Goal: Task Accomplishment & Management: Use online tool/utility

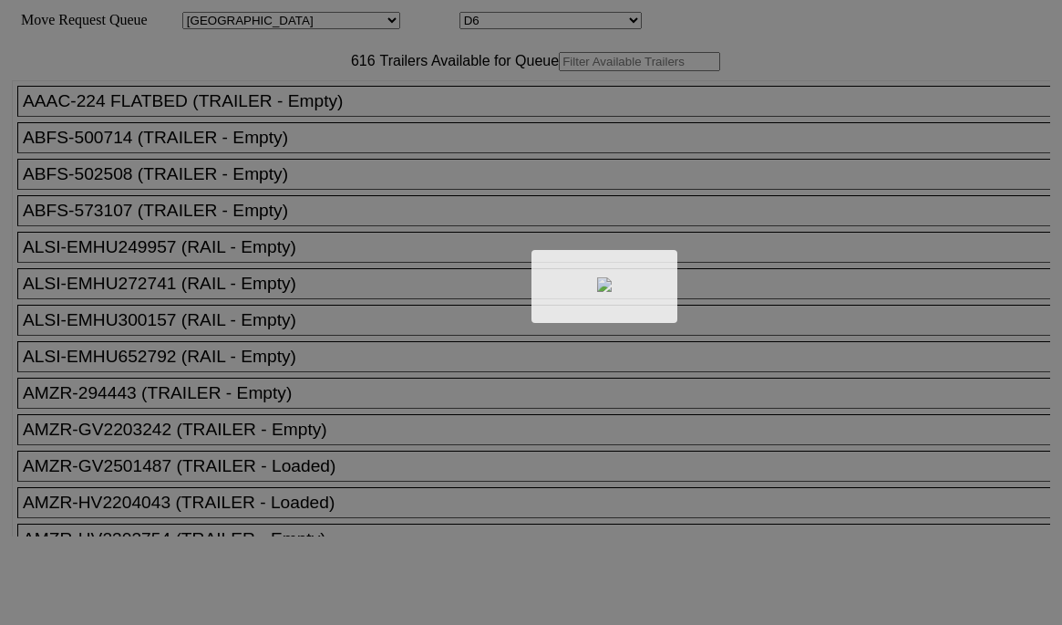
select select "161"
select select "4922"
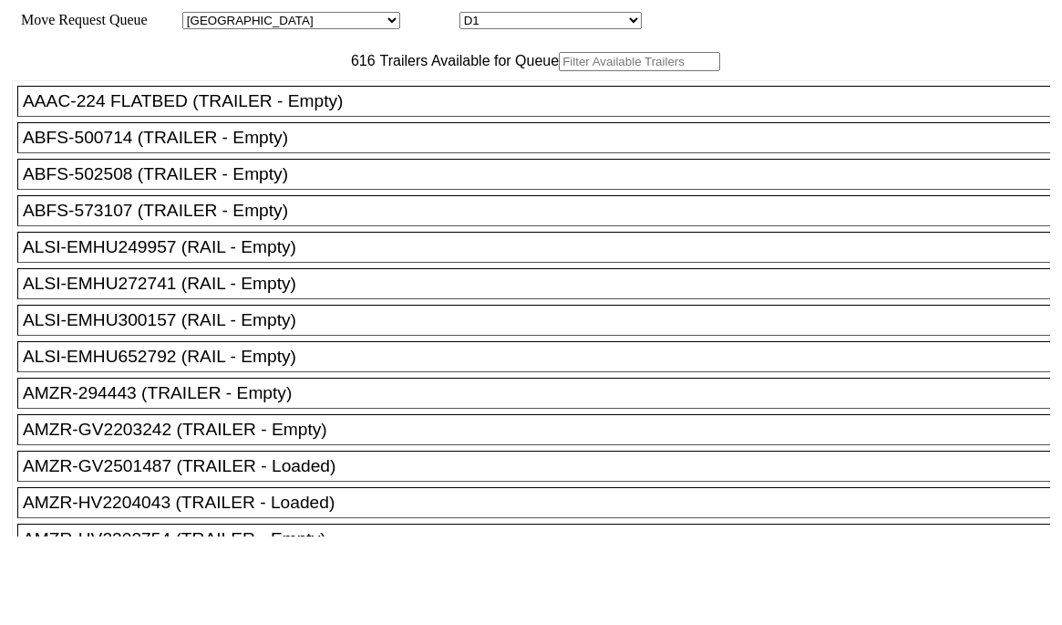
click at [559, 71] on input "text" at bounding box center [639, 61] width 161 height 19
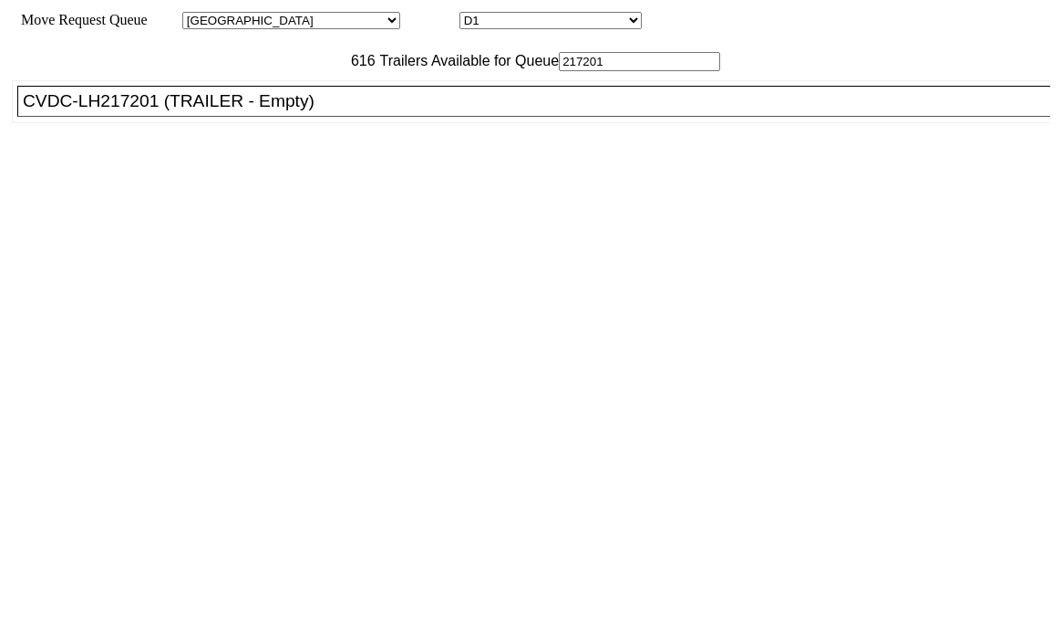
type input "217201"
drag, startPoint x: 337, startPoint y: 151, endPoint x: 488, endPoint y: 208, distance: 160.7
click at [339, 111] on div "CVDC-LH217201 (TRAILER - Empty)" at bounding box center [542, 101] width 1039 height 20
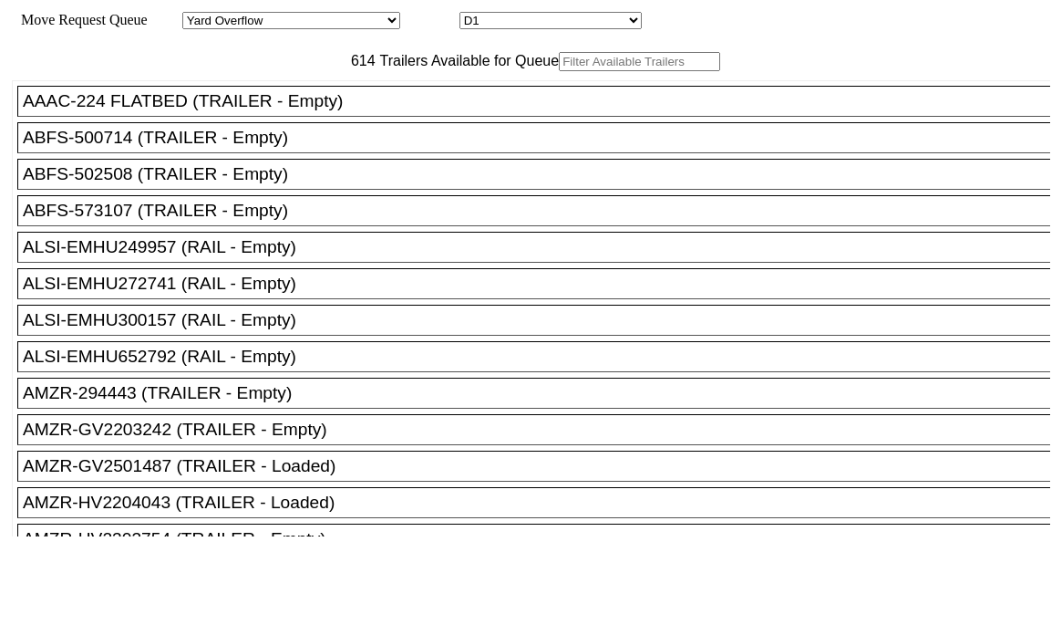
click at [877, 599] on div at bounding box center [531, 312] width 1062 height 625
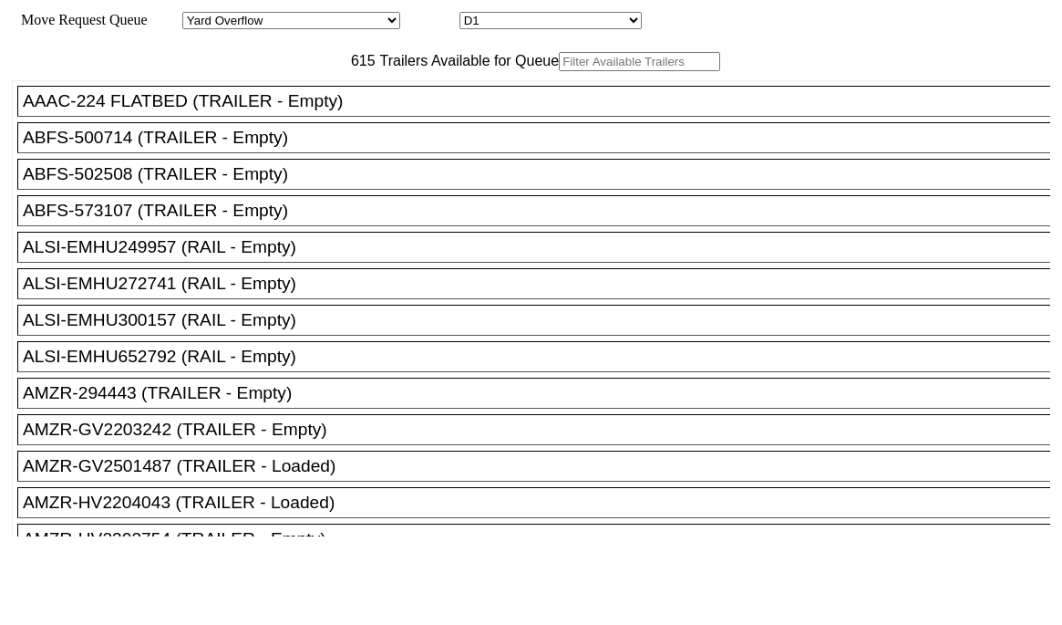
click at [559, 71] on input "text" at bounding box center [639, 61] width 161 height 19
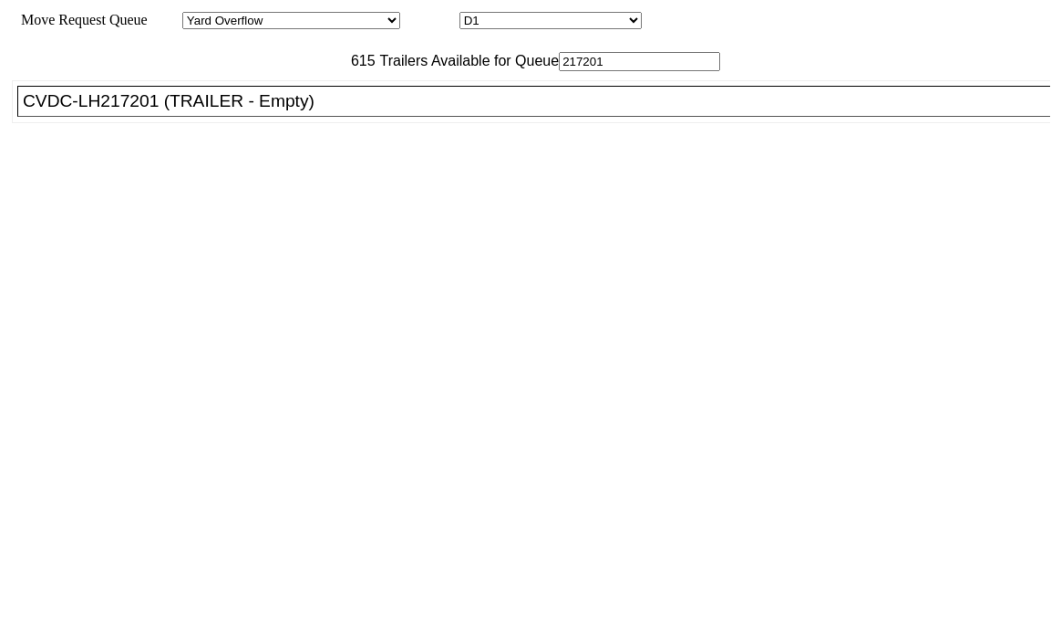
type input "217201"
drag, startPoint x: 227, startPoint y: 144, endPoint x: 274, endPoint y: 156, distance: 48.9
click at [228, 111] on div "CVDC-LH217201 (TRAILER - Empty)" at bounding box center [542, 101] width 1039 height 20
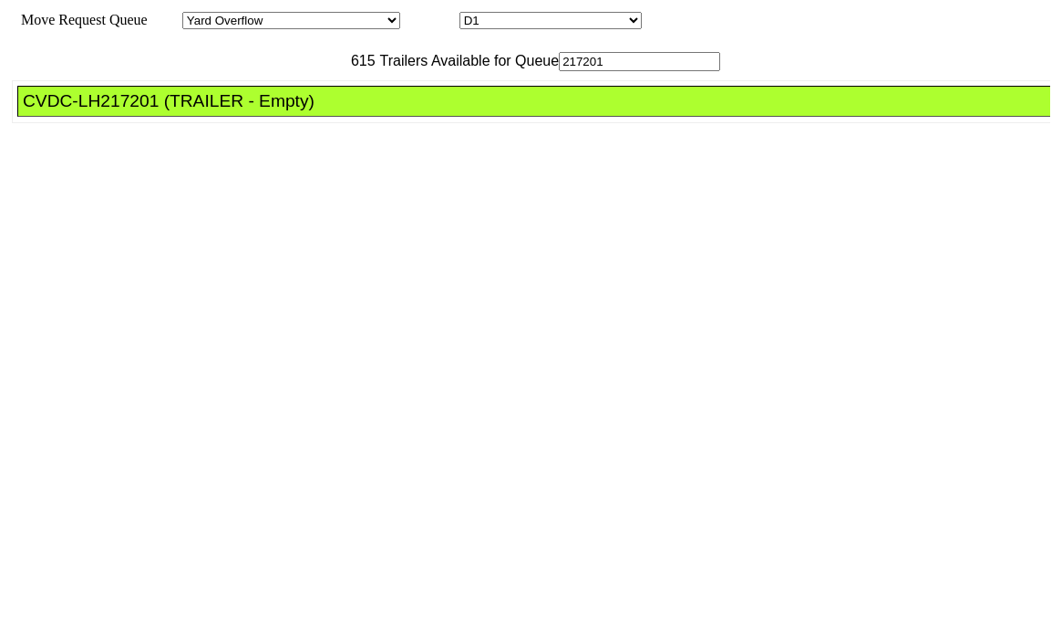
drag, startPoint x: 481, startPoint y: 242, endPoint x: 516, endPoint y: 259, distance: 39.6
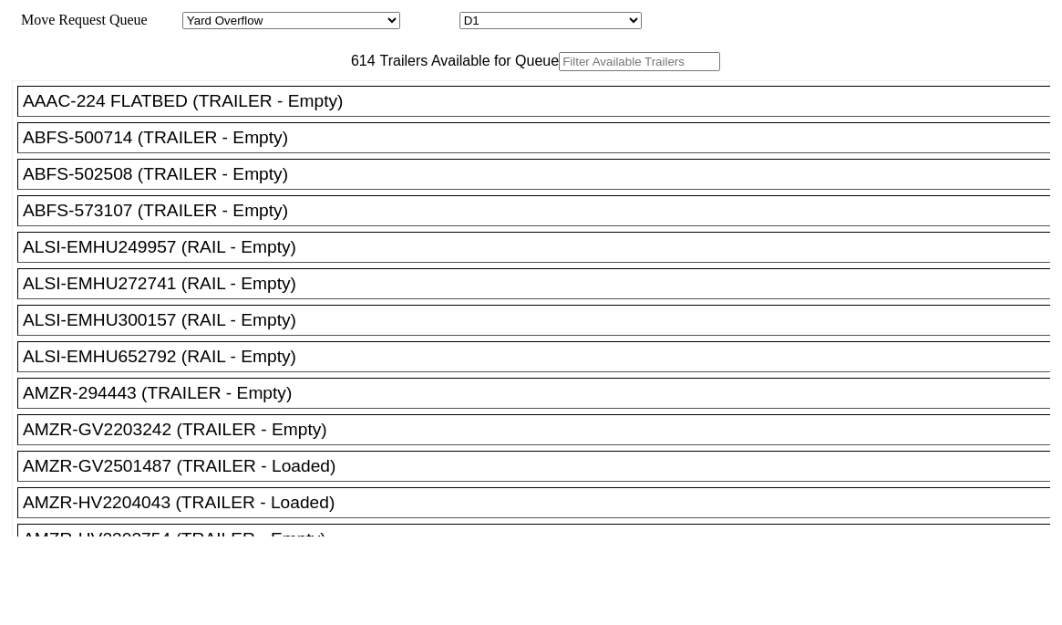
click at [559, 71] on input "text" at bounding box center [639, 61] width 161 height 19
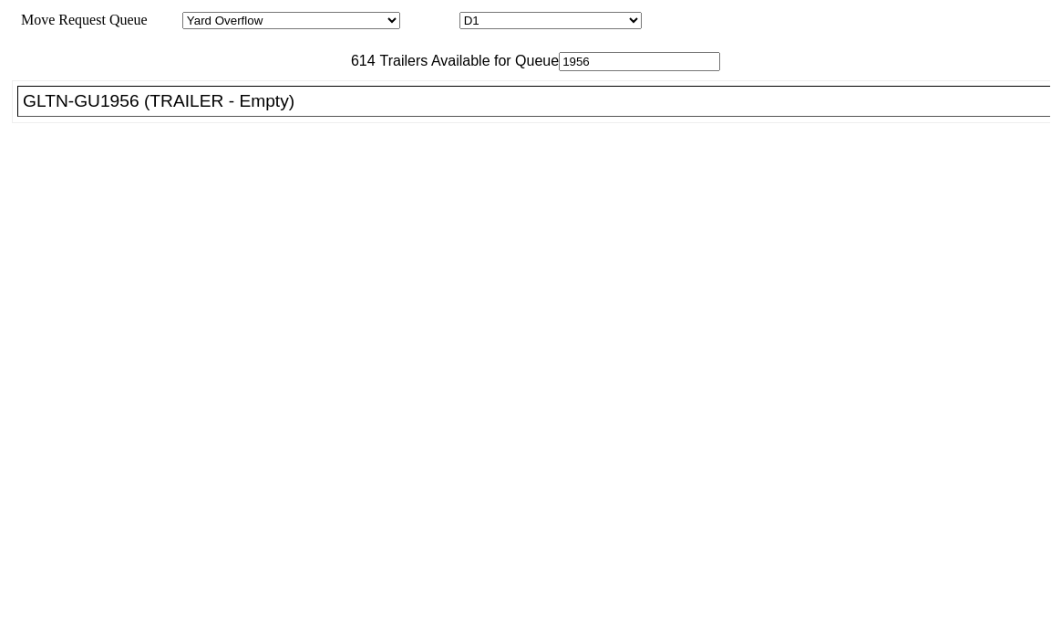
type input "1956"
click at [363, 111] on div "GLTN-GU1956 (TRAILER - Empty)" at bounding box center [542, 101] width 1039 height 20
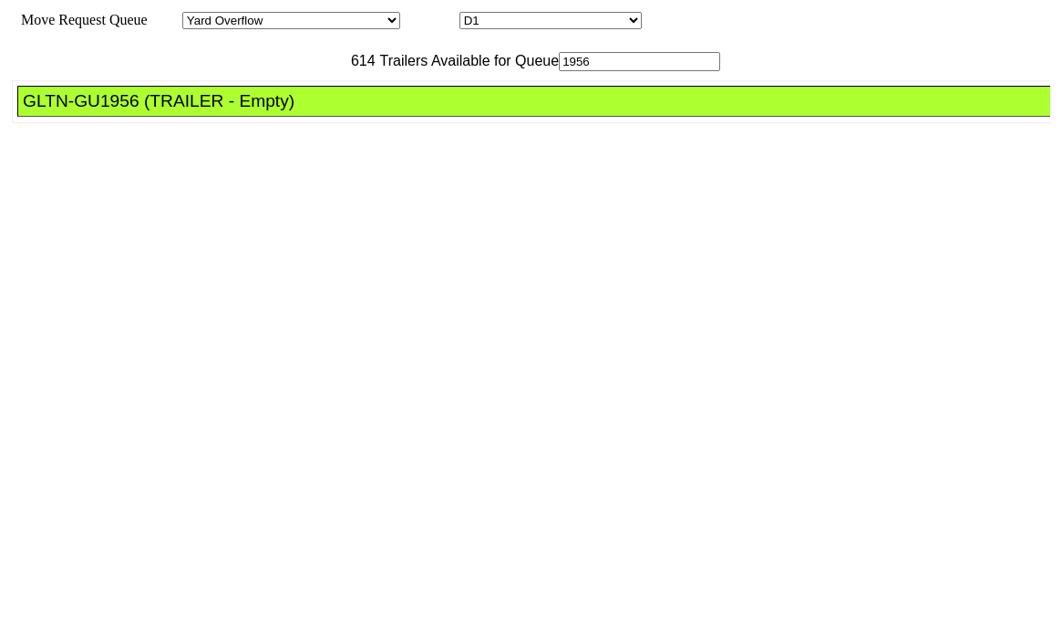
drag, startPoint x: 481, startPoint y: 253, endPoint x: 565, endPoint y: 295, distance: 94.6
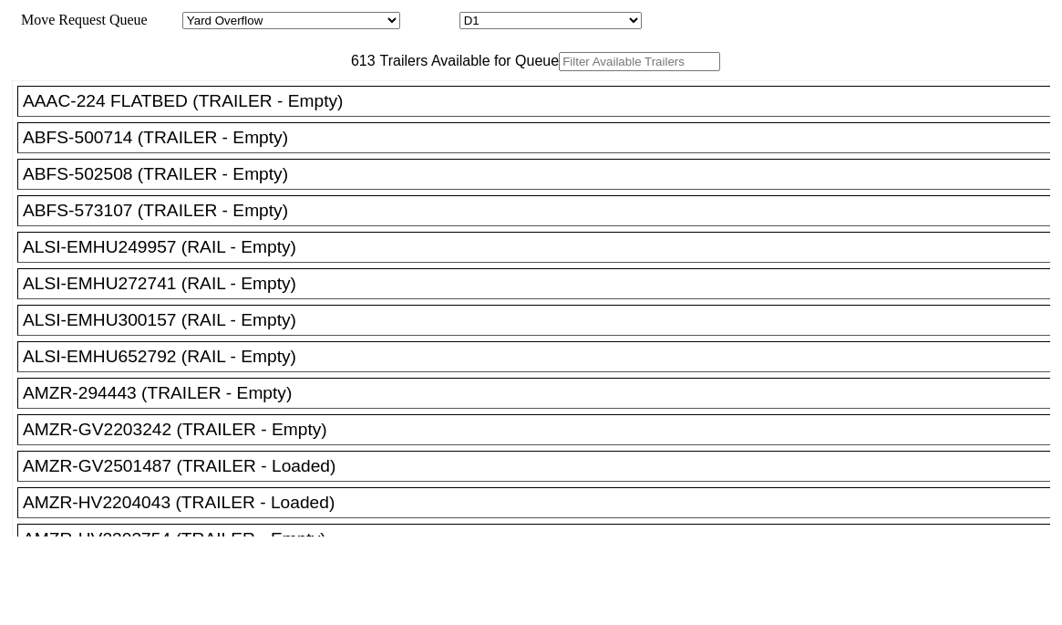
click at [559, 71] on input "text" at bounding box center [639, 61] width 161 height 19
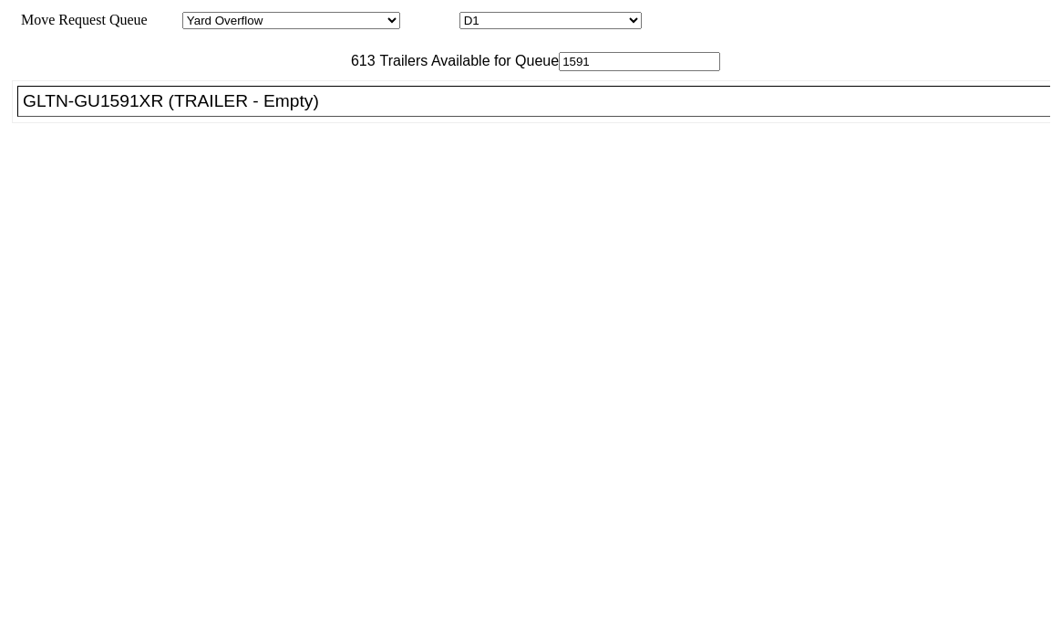
type input "1591"
click at [330, 123] on ul "AAAC-224 FLATBED (TRAILER - Empty) ABFS-500714 (TRAILER - Empty) ABFS-502508 (T…" at bounding box center [532, 101] width 1040 height 43
click at [377, 111] on div "GLTN-GU1591XR (TRAILER - Empty)" at bounding box center [542, 101] width 1039 height 20
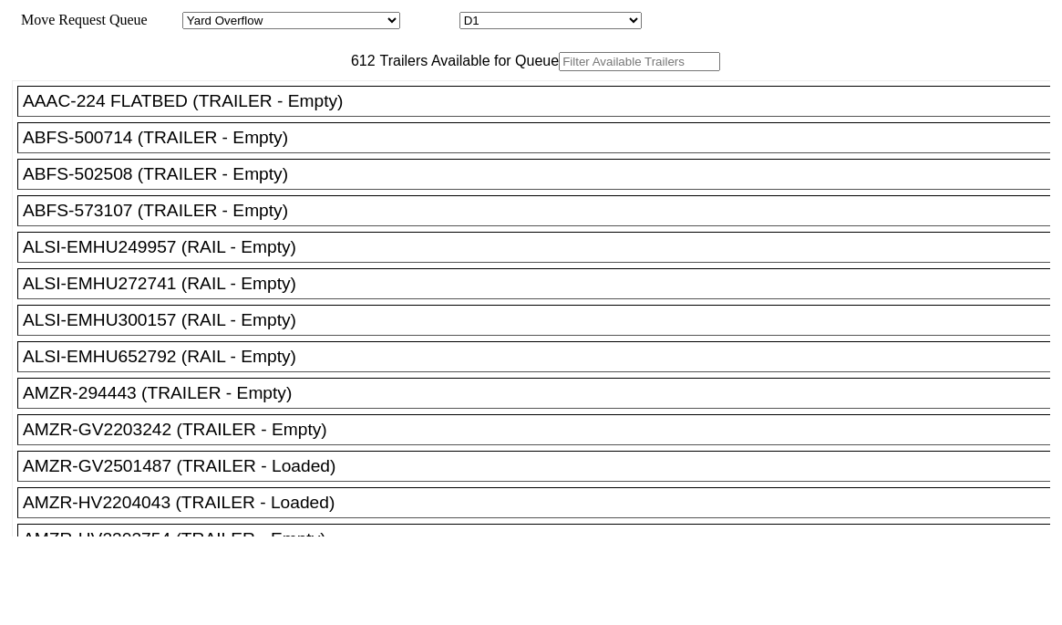
click at [559, 71] on input "text" at bounding box center [639, 61] width 161 height 19
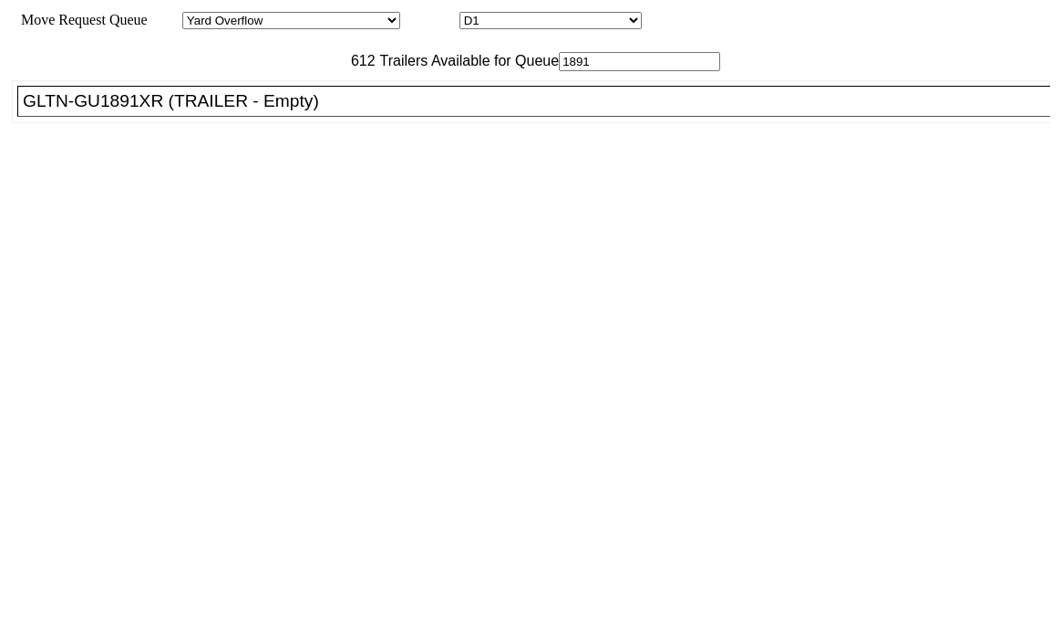
type input "1891"
drag, startPoint x: 325, startPoint y: 152, endPoint x: 344, endPoint y: 152, distance: 19.1
click at [331, 111] on div "GLTN-GU1891XR (TRAILER - Empty)" at bounding box center [542, 101] width 1039 height 20
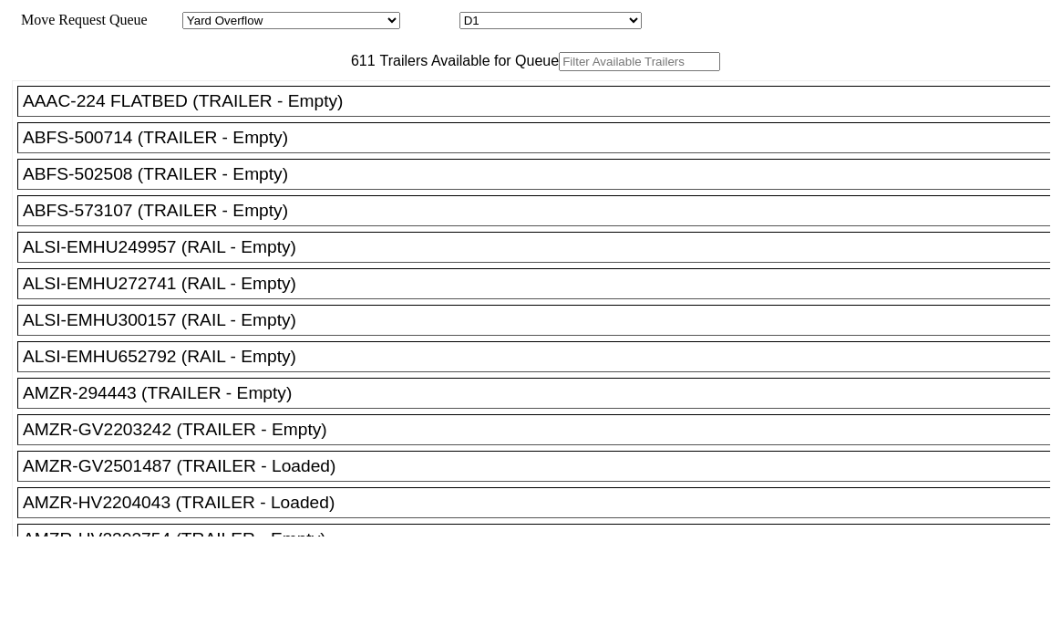
click at [559, 71] on input "text" at bounding box center [639, 61] width 161 height 19
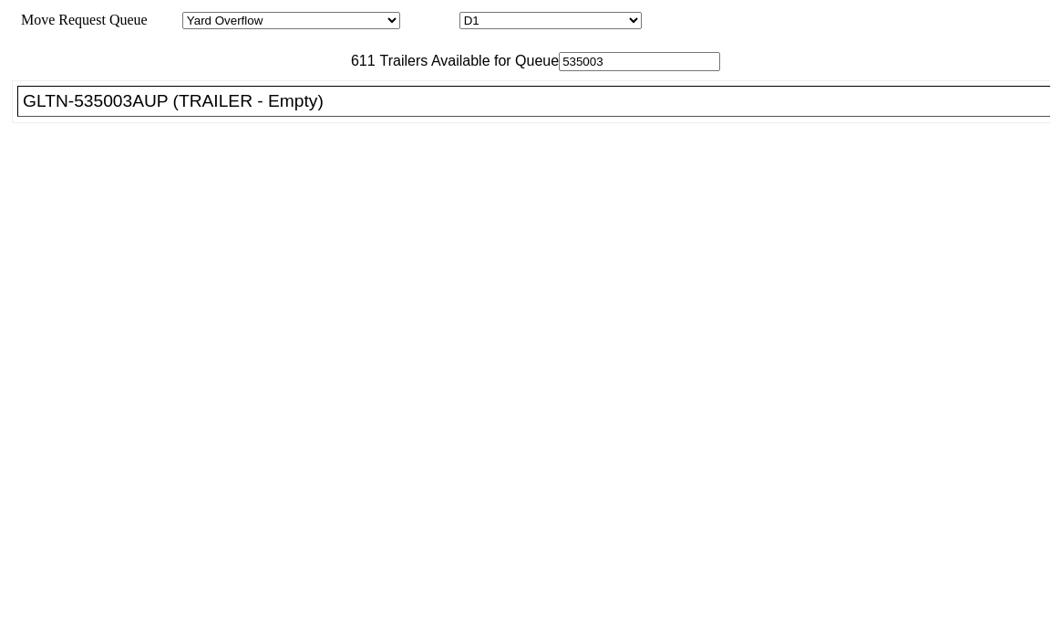
type input "535003"
click at [284, 111] on div "GLTN-535003AUP (TRAILER - Empty)" at bounding box center [542, 101] width 1039 height 20
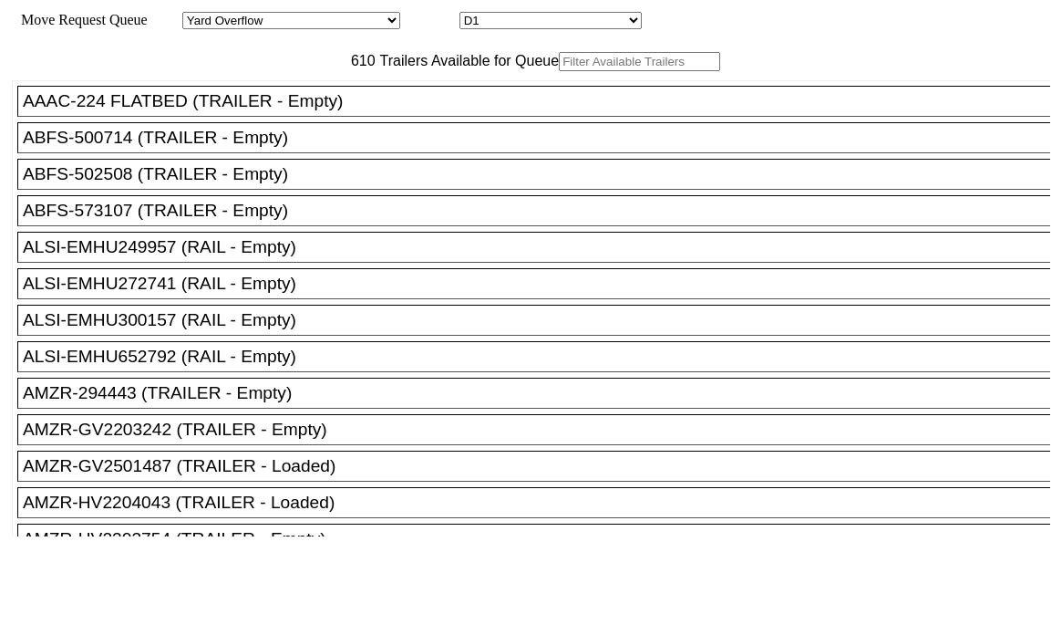
click at [559, 71] on input "text" at bounding box center [639, 61] width 161 height 19
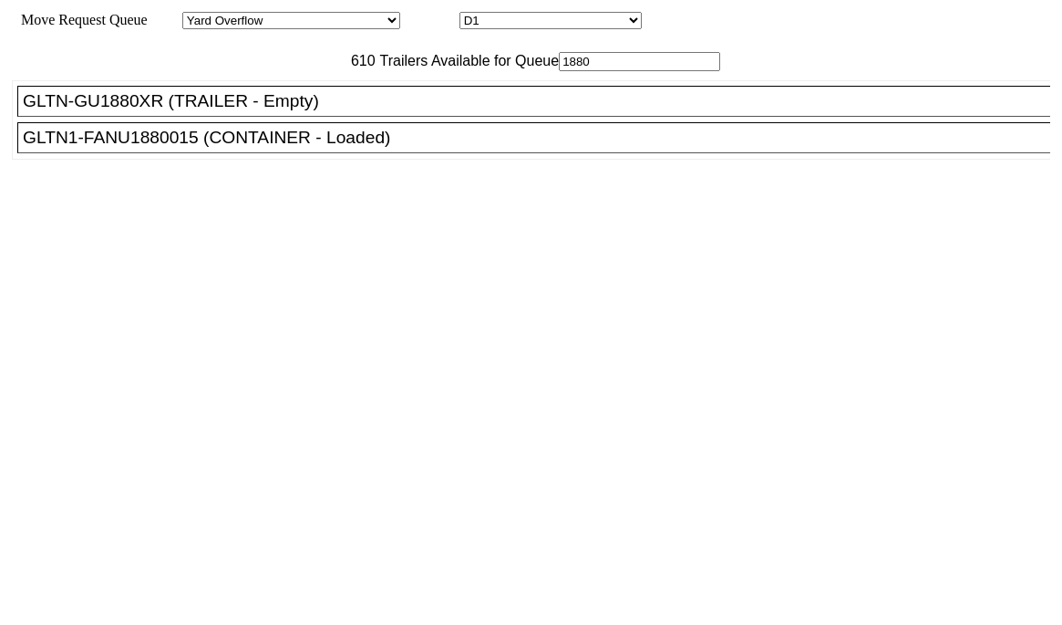
type input "1880"
click at [301, 111] on div "GLTN-GU1880XR (TRAILER - Empty)" at bounding box center [542, 101] width 1039 height 20
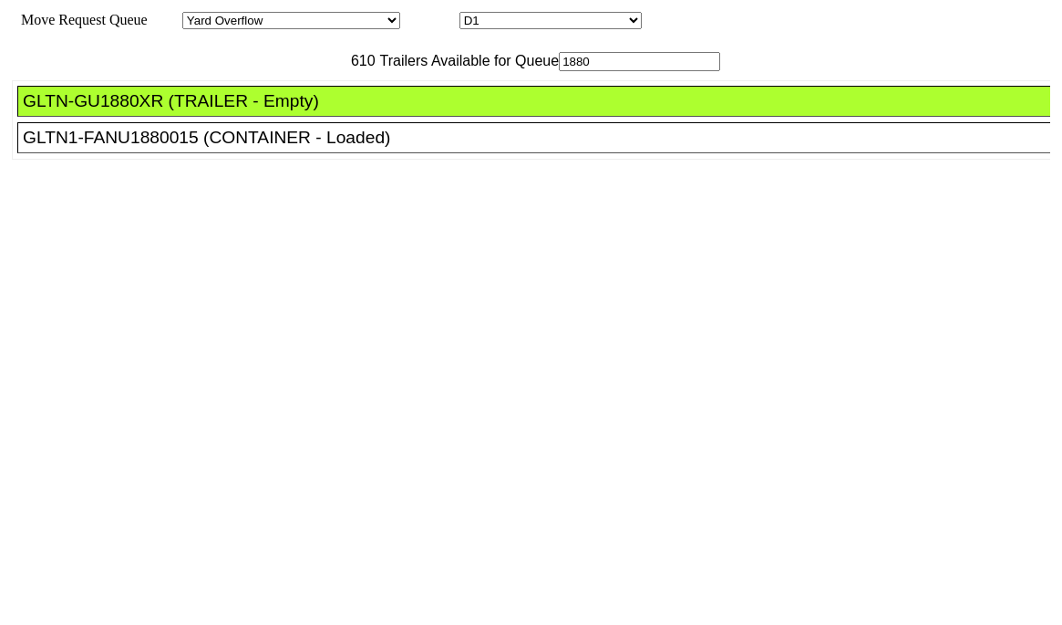
drag, startPoint x: 476, startPoint y: 253, endPoint x: 624, endPoint y: 295, distance: 153.6
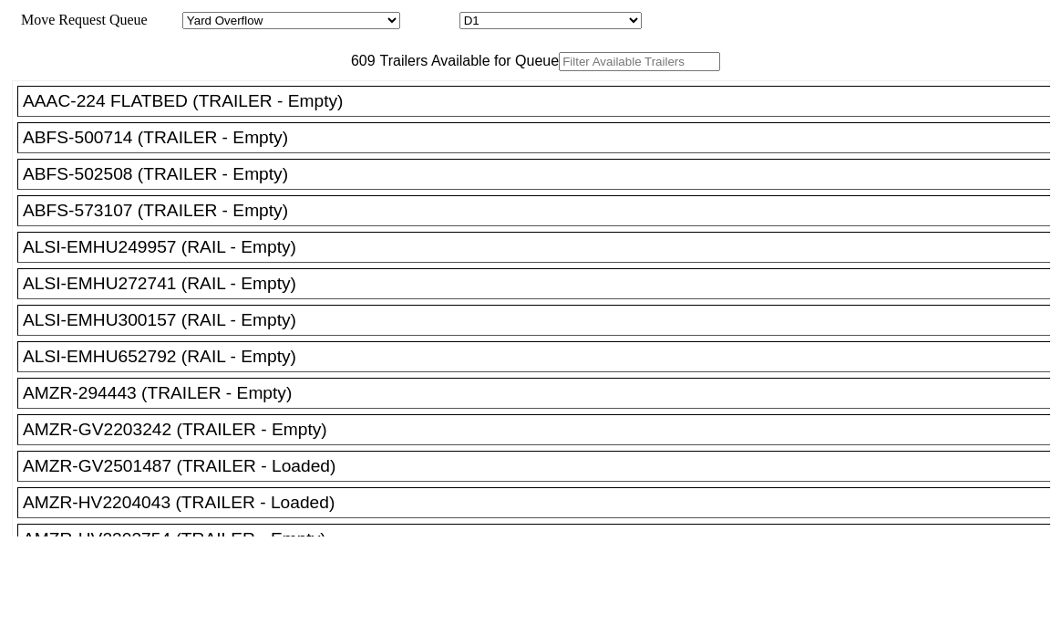
click at [559, 71] on input "text" at bounding box center [639, 61] width 161 height 19
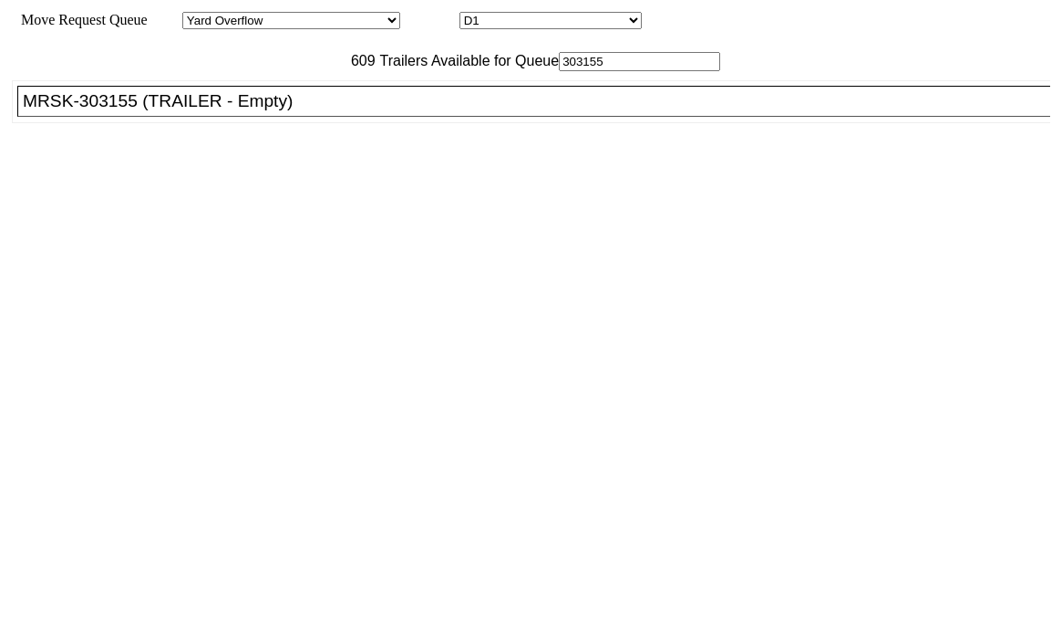
type input "303155"
click at [233, 111] on div "MRSK-303155 (TRAILER - Empty)" at bounding box center [542, 101] width 1039 height 20
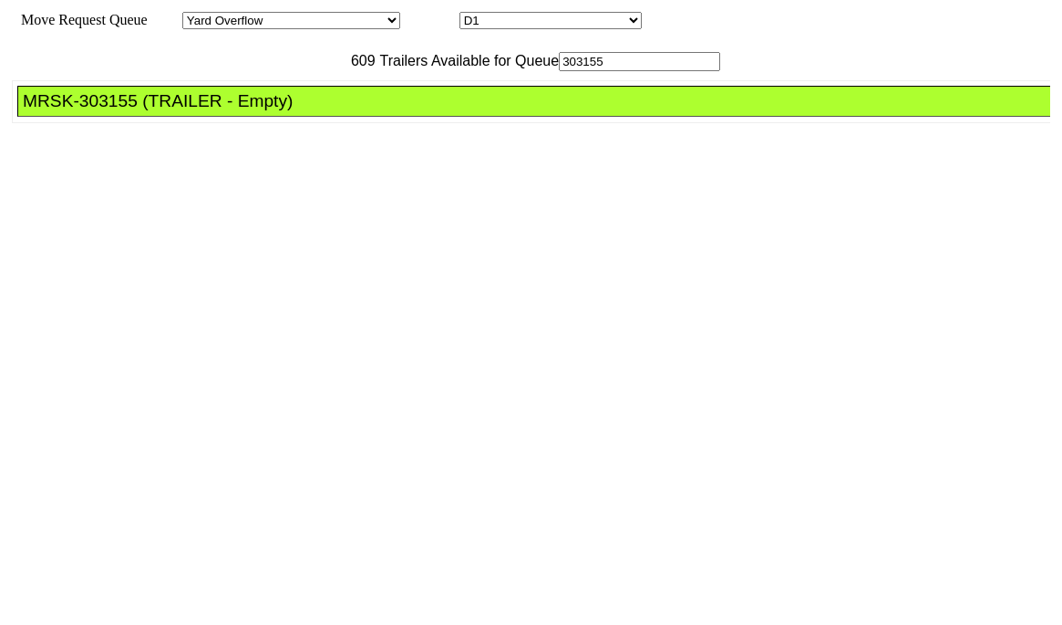
drag, startPoint x: 493, startPoint y: 248, endPoint x: 612, endPoint y: 298, distance: 128.7
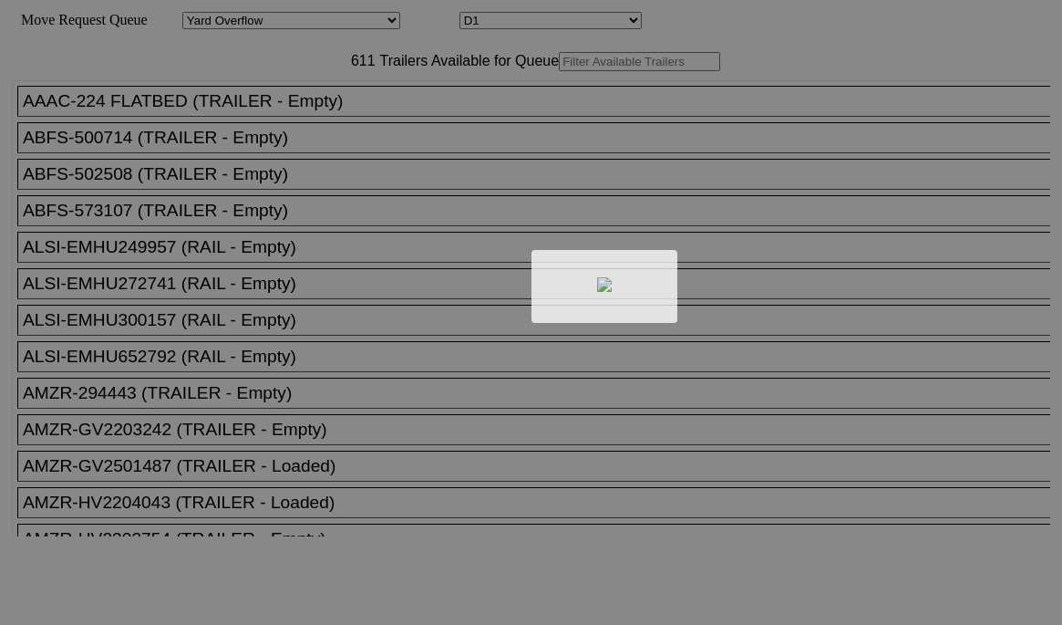
click at [278, 97] on div at bounding box center [531, 312] width 1062 height 625
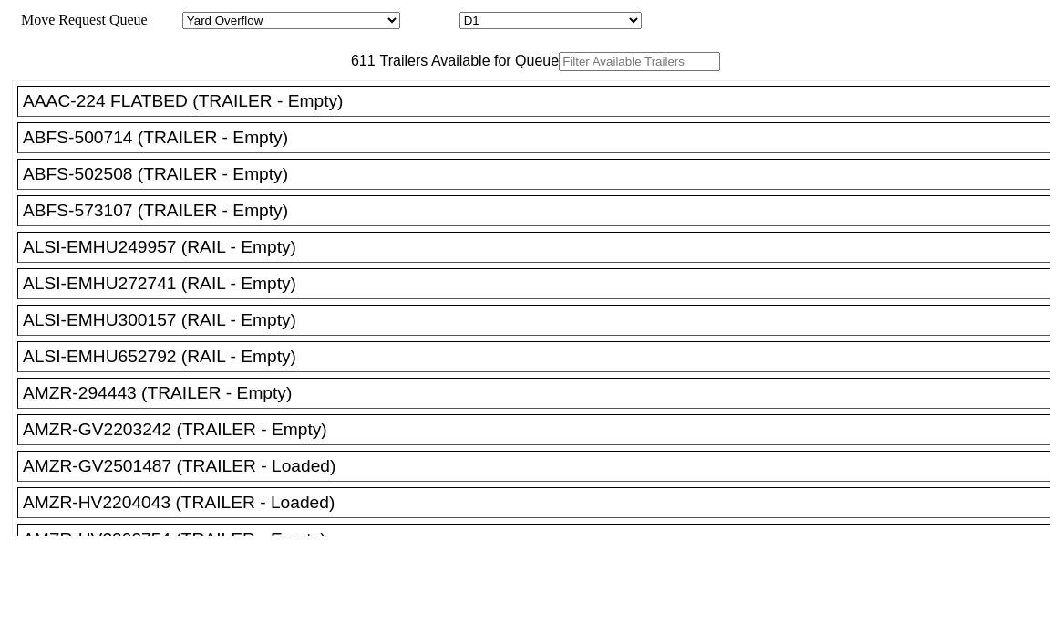
click at [559, 71] on input "text" at bounding box center [639, 61] width 161 height 19
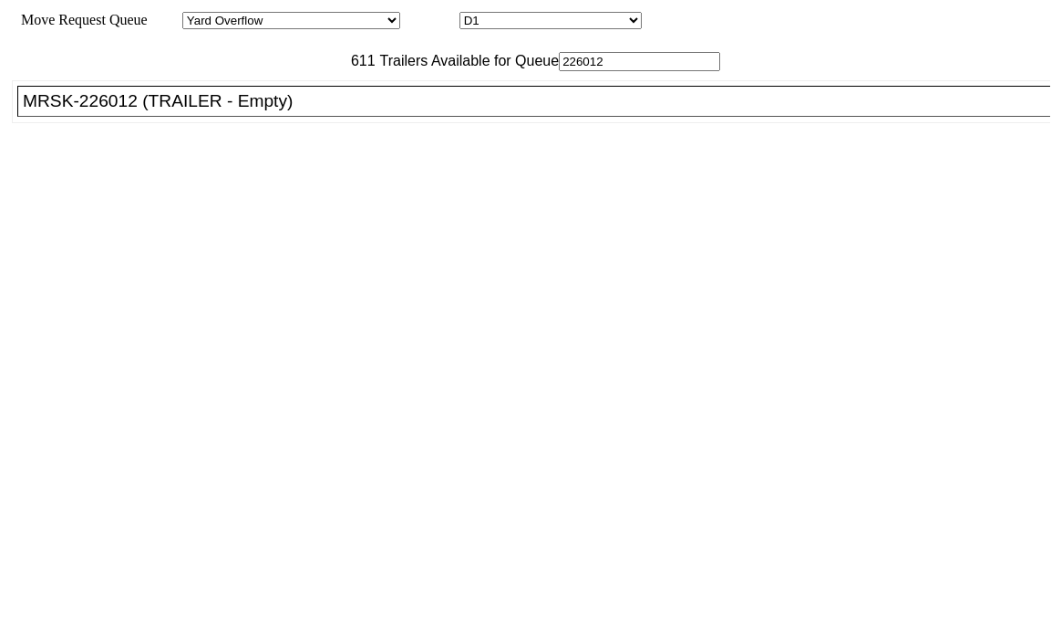
type input "226012"
drag, startPoint x: 264, startPoint y: 147, endPoint x: 359, endPoint y: 188, distance: 103.3
click at [264, 111] on div "MRSK-226012 (TRAILER - Empty)" at bounding box center [542, 101] width 1039 height 20
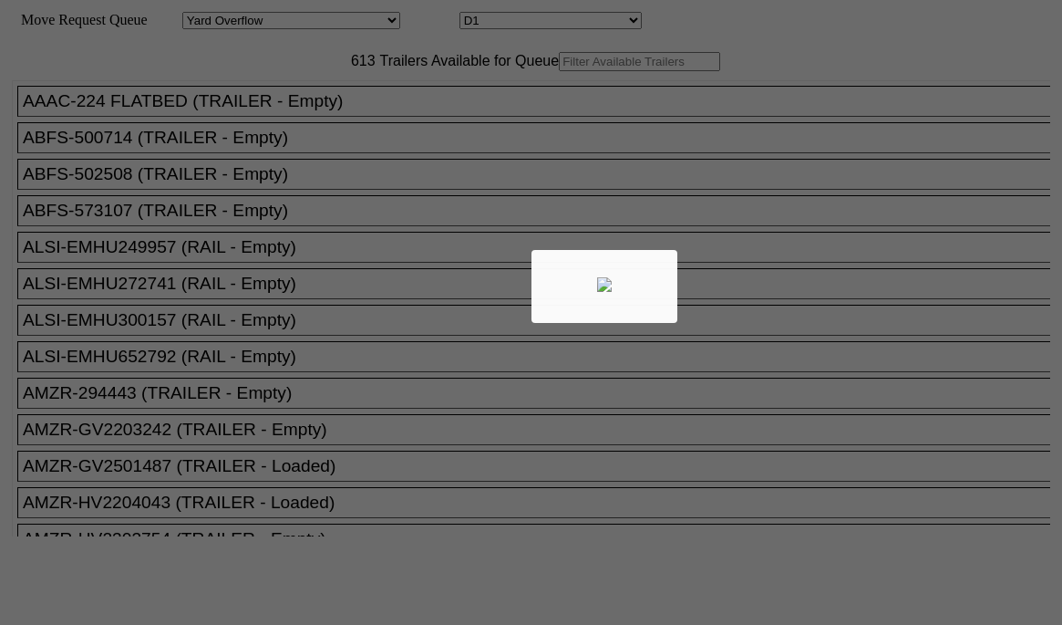
click at [312, 101] on div at bounding box center [531, 312] width 1062 height 625
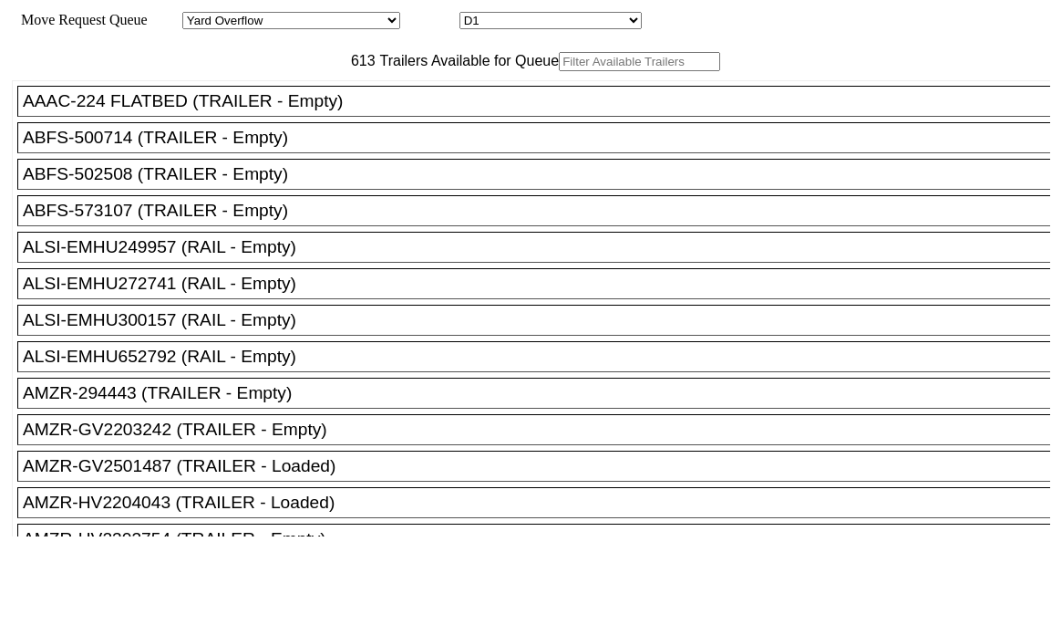
click at [559, 71] on input "text" at bounding box center [639, 61] width 161 height 19
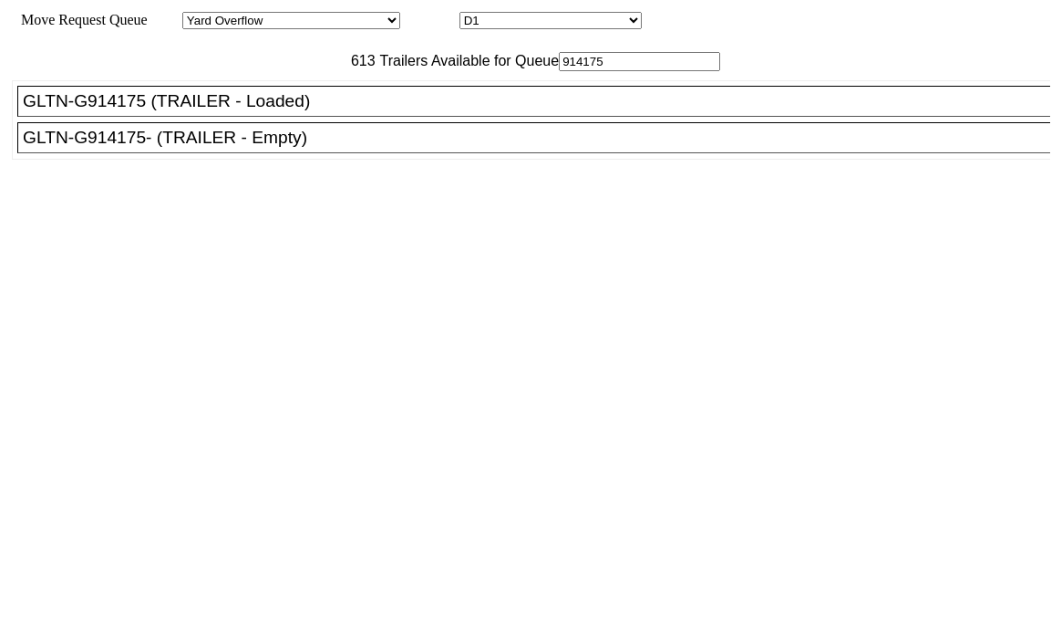
type input "914175"
drag, startPoint x: 320, startPoint y: 186, endPoint x: 355, endPoint y: 201, distance: 37.6
click at [326, 148] on div "GLTN-G914175- (TRAILER - Empty)" at bounding box center [542, 138] width 1039 height 20
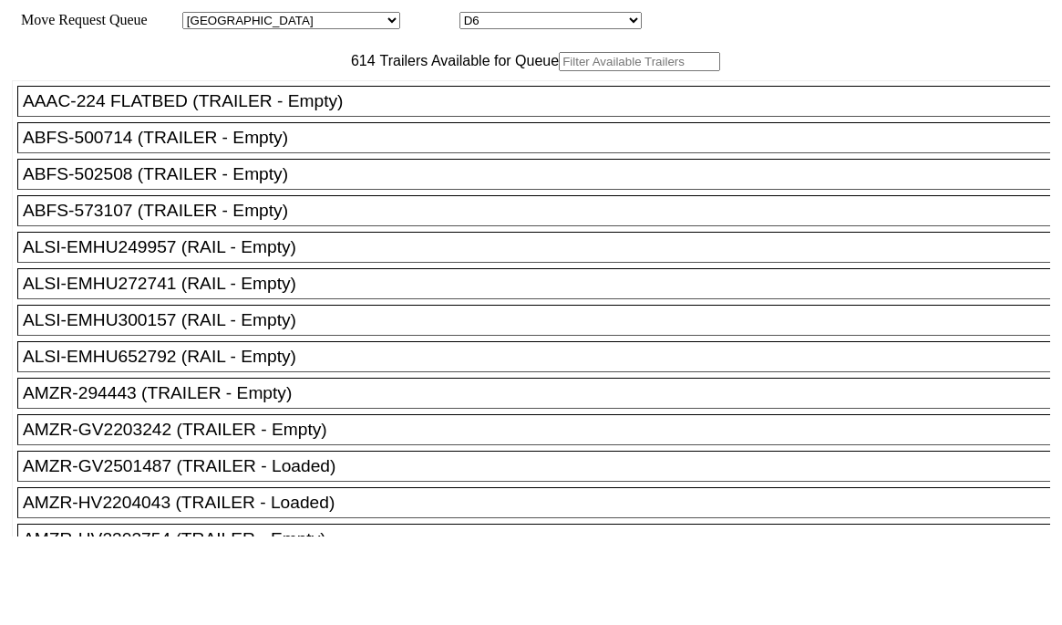
select select "161"
select select "4922"
